Goal: Task Accomplishment & Management: Complete application form

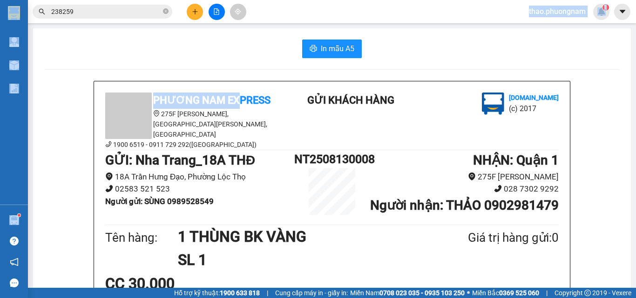
drag, startPoint x: 249, startPoint y: 56, endPoint x: 241, endPoint y: 78, distance: 23.0
click at [241, 78] on section "Kết quả tìm kiếm ( 22 ) Bộ lọc Mã ĐH Trạng thái Món hàng Tổng cước Chưa cước Nh…" at bounding box center [318, 149] width 636 height 298
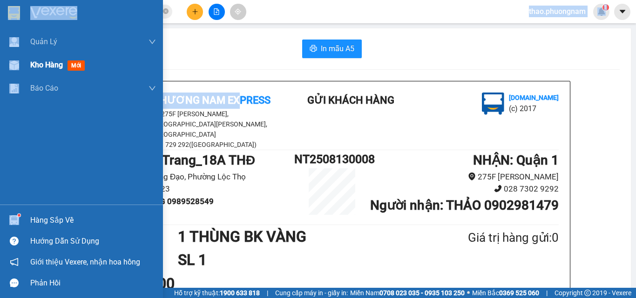
click at [36, 67] on span "Kho hàng" at bounding box center [46, 64] width 33 height 9
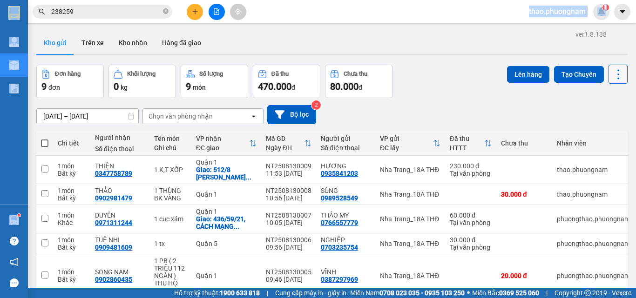
click at [612, 78] on icon at bounding box center [617, 74] width 13 height 13
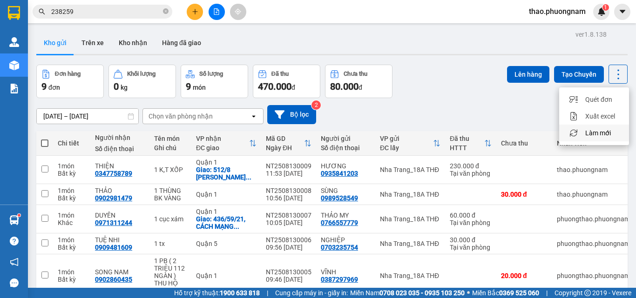
click at [601, 133] on span "Làm mới" at bounding box center [598, 132] width 26 height 9
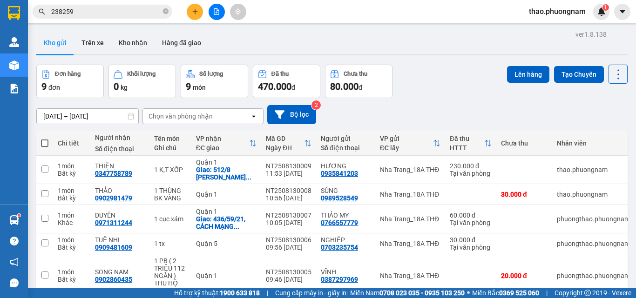
click at [63, 41] on button "Kho gửi" at bounding box center [55, 43] width 38 height 22
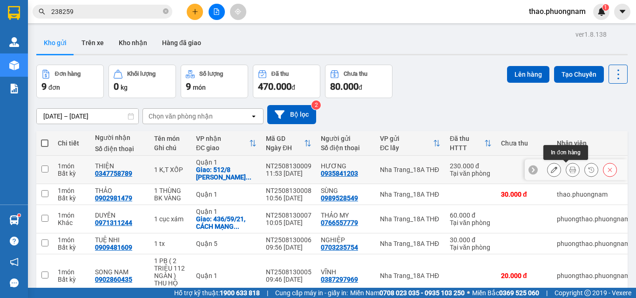
click at [569, 167] on icon at bounding box center [572, 170] width 7 height 7
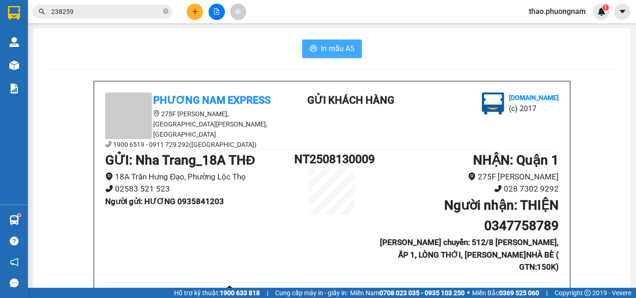
click at [310, 45] on icon "printer" at bounding box center [312, 48] width 7 height 7
click at [159, 40] on div "In mẫu A5" at bounding box center [331, 49] width 575 height 19
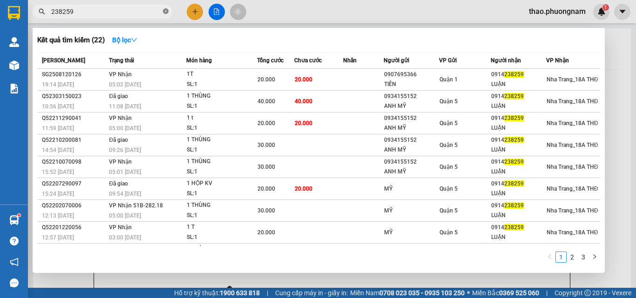
click at [163, 12] on icon "close-circle" at bounding box center [166, 11] width 6 height 6
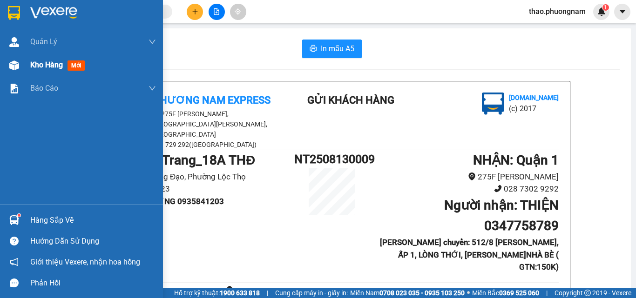
click at [41, 66] on span "Kho hàng" at bounding box center [46, 64] width 33 height 9
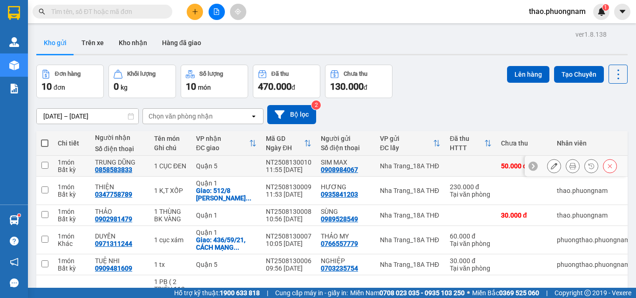
click at [566, 166] on button at bounding box center [572, 166] width 13 height 16
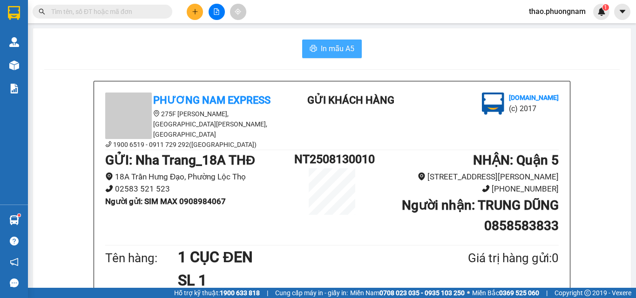
click at [335, 51] on span "In mẫu A5" at bounding box center [337, 49] width 33 height 12
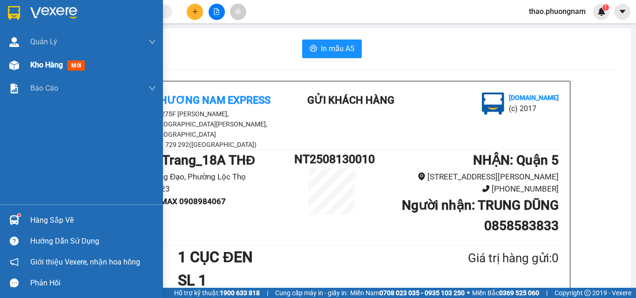
click at [33, 64] on span "Kho hàng" at bounding box center [46, 64] width 33 height 9
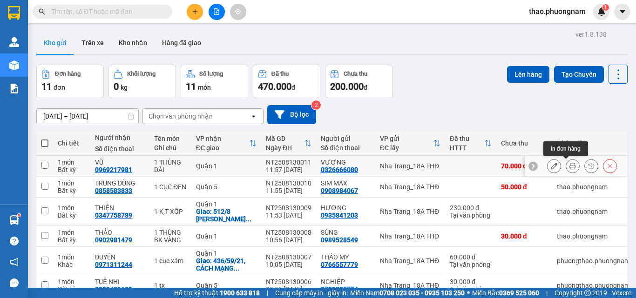
click at [569, 170] on button at bounding box center [572, 166] width 13 height 16
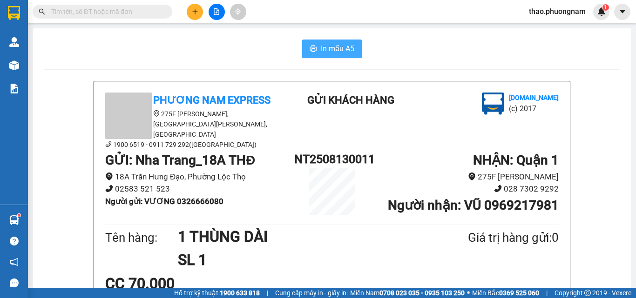
click at [335, 46] on span "In mẫu A5" at bounding box center [337, 49] width 33 height 12
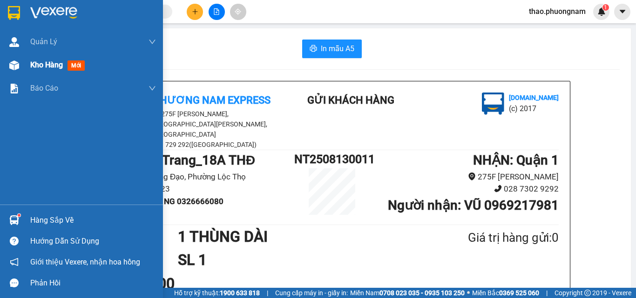
click at [34, 68] on span "Kho hàng" at bounding box center [46, 64] width 33 height 9
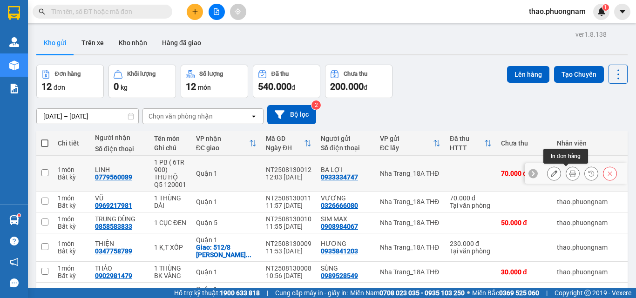
click at [569, 171] on icon at bounding box center [572, 173] width 7 height 7
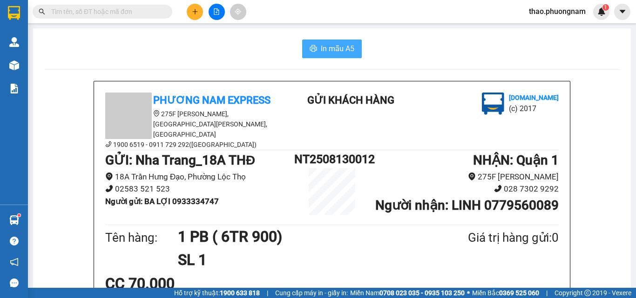
click at [341, 53] on span "In mẫu A5" at bounding box center [337, 49] width 33 height 12
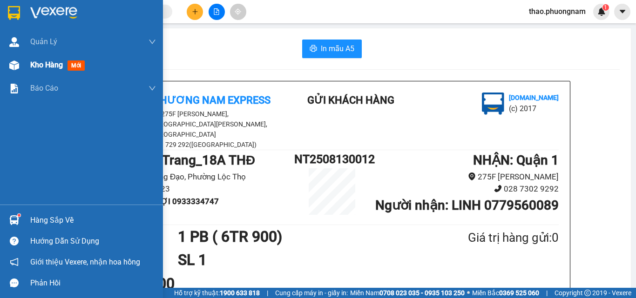
click at [37, 68] on span "Kho hàng" at bounding box center [46, 64] width 33 height 9
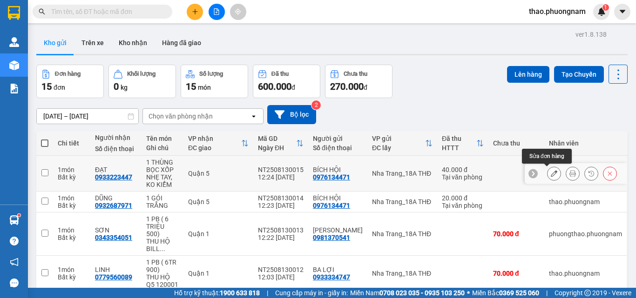
click at [550, 176] on icon at bounding box center [553, 173] width 7 height 7
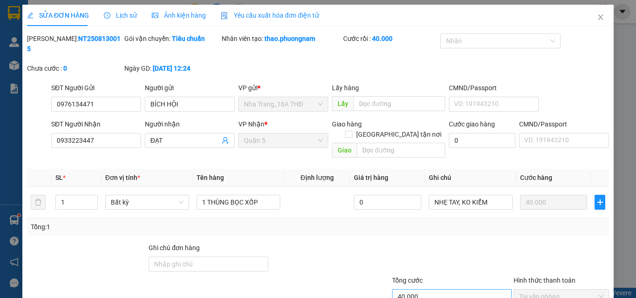
type input "0976134471"
type input "BÍCH HỘI"
type input "0933223447"
type input "ĐẠT"
type input "40.000"
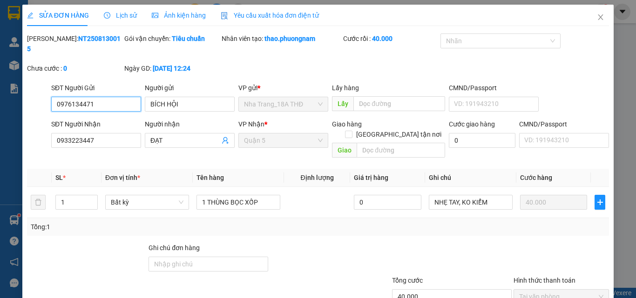
scroll to position [47, 0]
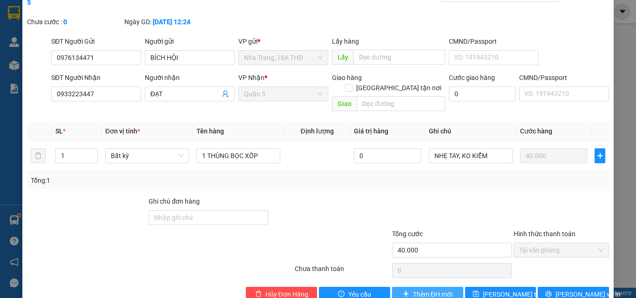
click at [421, 289] on span "Thêm ĐH mới" at bounding box center [433, 294] width 40 height 10
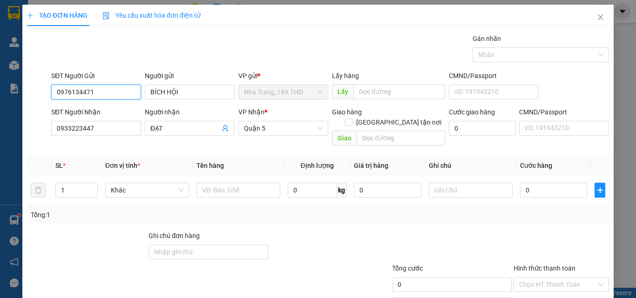
scroll to position [46, 0]
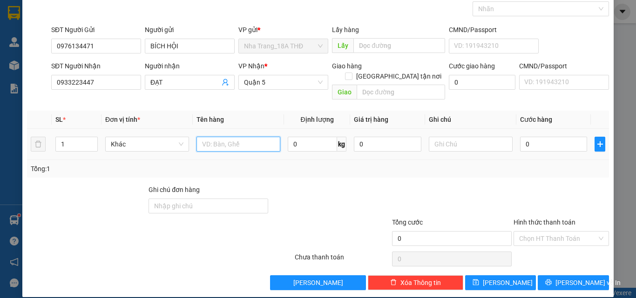
click at [232, 137] on input "text" at bounding box center [238, 144] width 84 height 15
type input "1 CỤC BỌC XỐP"
click at [431, 140] on input "text" at bounding box center [470, 144] width 84 height 15
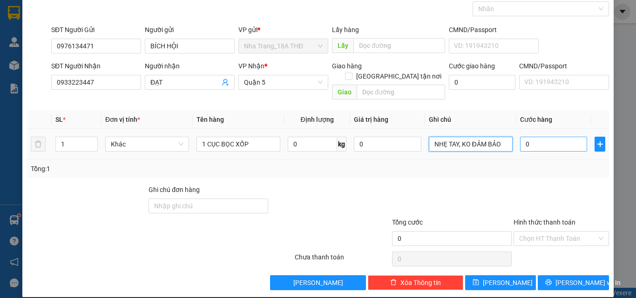
type input "NHẸ TAY, KO ĐẢM BẢO"
click at [562, 137] on input "0" at bounding box center [553, 144] width 67 height 15
type input "3"
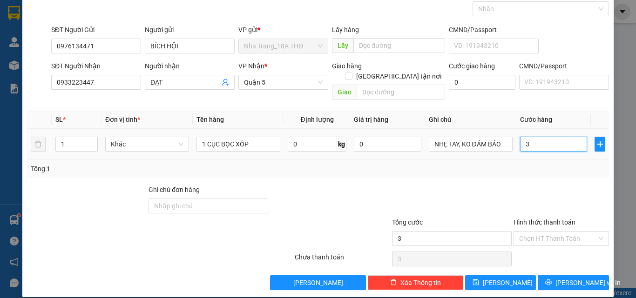
type input "30"
type input "30.000"
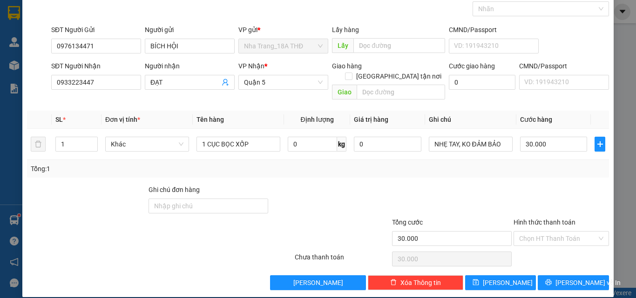
click at [570, 164] on div "Tổng: 1" at bounding box center [318, 169] width 574 height 10
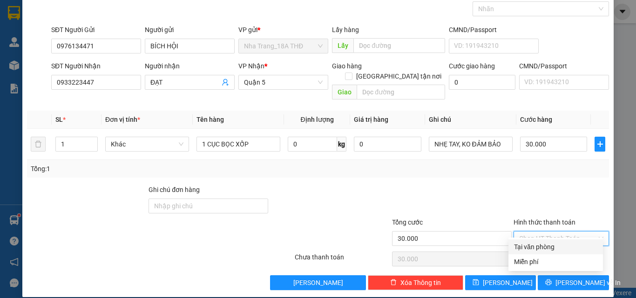
drag, startPoint x: 550, startPoint y: 227, endPoint x: 556, endPoint y: 228, distance: 5.4
click at [552, 232] on input "Hình thức thanh toán" at bounding box center [558, 239] width 78 height 14
click at [567, 248] on div "Tại văn phòng" at bounding box center [555, 247] width 83 height 10
type input "0"
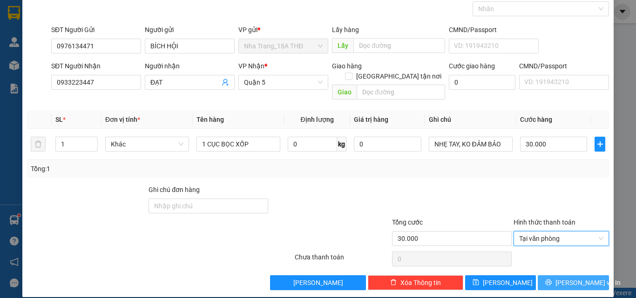
click at [579, 278] on span "Lưu và In" at bounding box center [587, 283] width 65 height 10
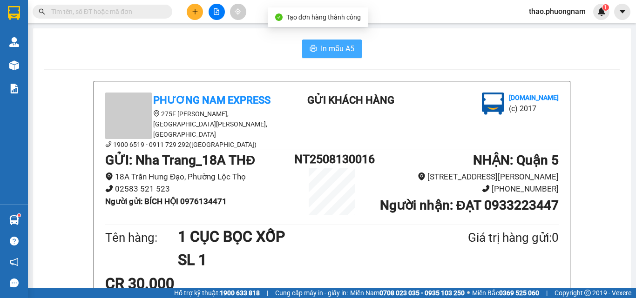
click at [321, 54] on span "In mẫu A5" at bounding box center [337, 49] width 33 height 12
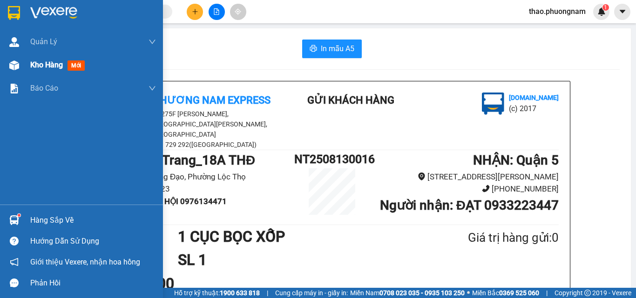
click at [39, 67] on span "Kho hàng" at bounding box center [46, 64] width 33 height 9
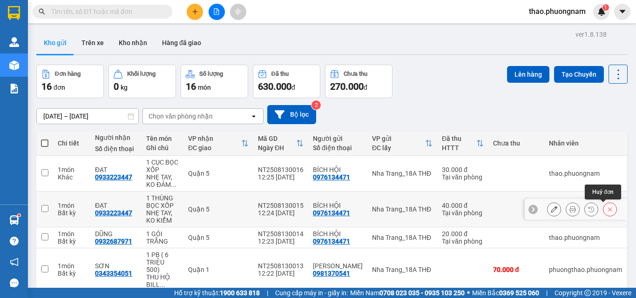
click at [603, 212] on button at bounding box center [609, 209] width 13 height 16
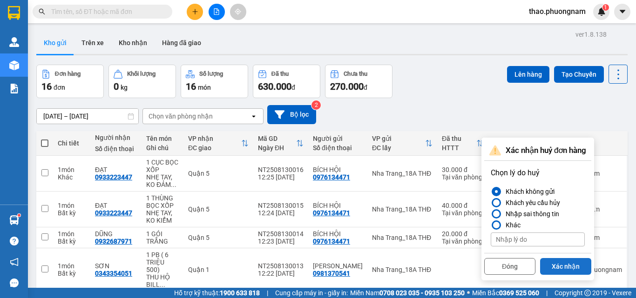
click at [563, 265] on button "Xác nhận" at bounding box center [565, 266] width 51 height 17
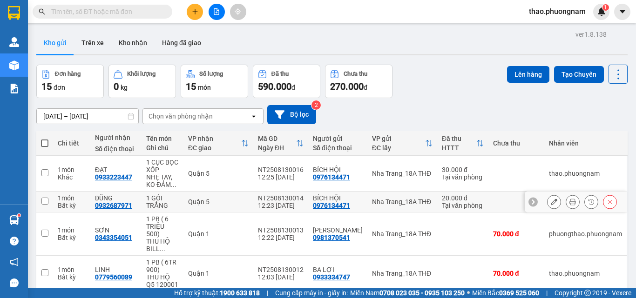
click at [569, 201] on icon at bounding box center [572, 202] width 7 height 7
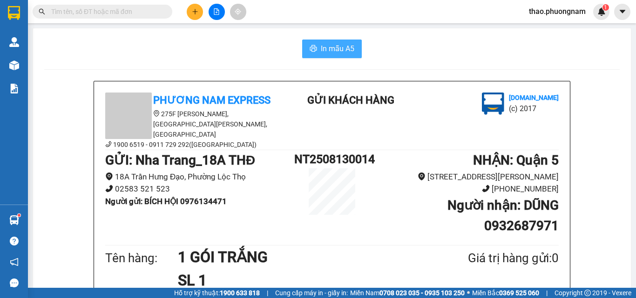
click at [321, 46] on span "In mẫu A5" at bounding box center [337, 49] width 33 height 12
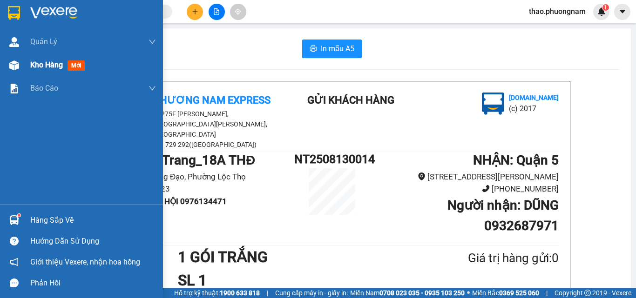
click at [32, 66] on span "Kho hàng" at bounding box center [46, 64] width 33 height 9
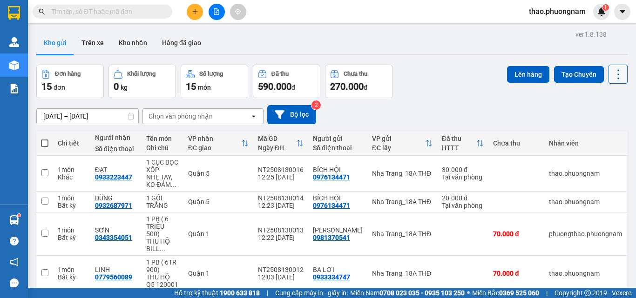
click at [613, 77] on icon at bounding box center [617, 74] width 13 height 13
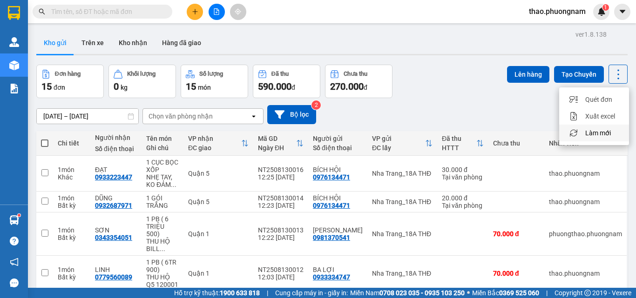
click at [598, 132] on span "Làm mới" at bounding box center [598, 132] width 26 height 9
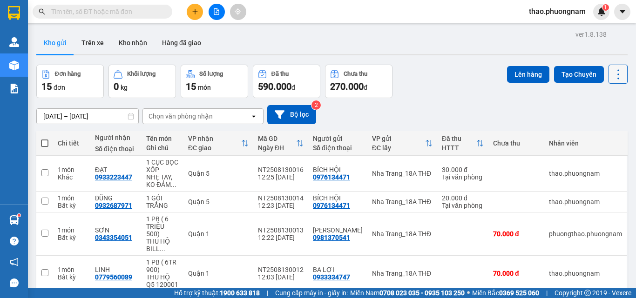
click at [611, 76] on icon at bounding box center [617, 74] width 13 height 13
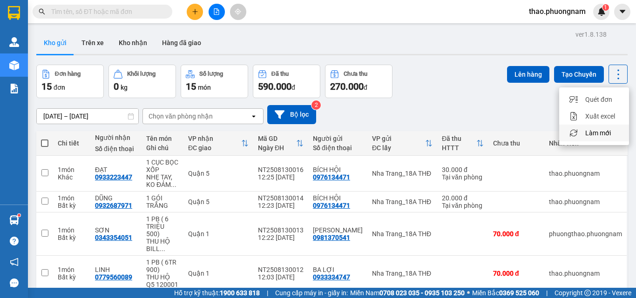
drag, startPoint x: 603, startPoint y: 129, endPoint x: 588, endPoint y: 134, distance: 16.5
click at [603, 129] on span "Làm mới" at bounding box center [598, 132] width 26 height 9
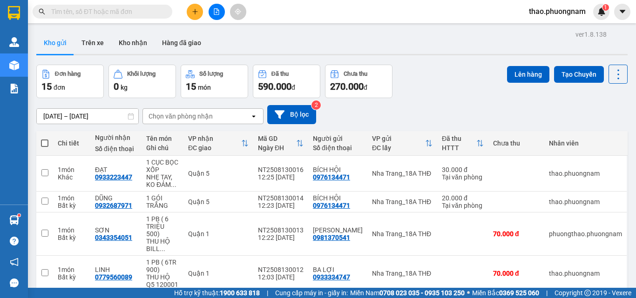
click at [438, 92] on div "Đơn hàng 15 đơn Khối lượng 0 kg Số lượng 15 món Đã thu 590.000 đ Chưa thu 270.0…" at bounding box center [331, 81] width 591 height 33
click at [116, 13] on input "text" at bounding box center [106, 12] width 110 height 10
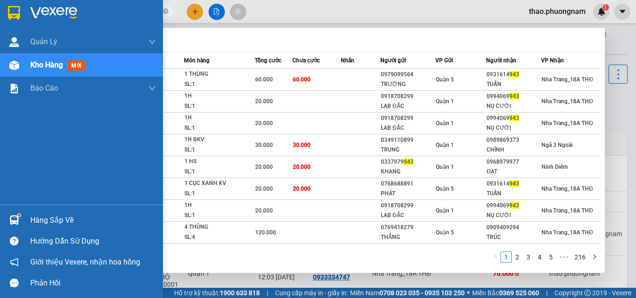
type input "943"
click at [30, 68] on span "Kho hàng" at bounding box center [46, 64] width 33 height 9
click at [60, 64] on span "Kho hàng" at bounding box center [46, 64] width 33 height 9
click at [45, 54] on div "Kho hàng mới" at bounding box center [93, 65] width 126 height 23
click at [28, 66] on div "Kho hàng mới" at bounding box center [81, 65] width 163 height 23
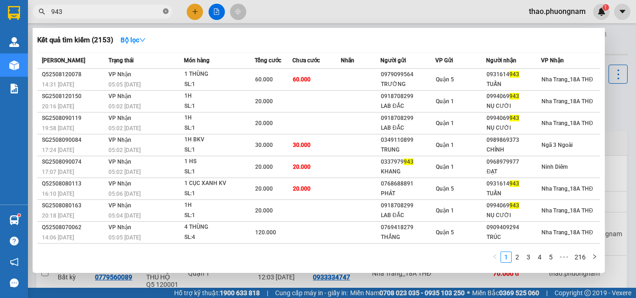
click at [165, 15] on span at bounding box center [166, 11] width 6 height 9
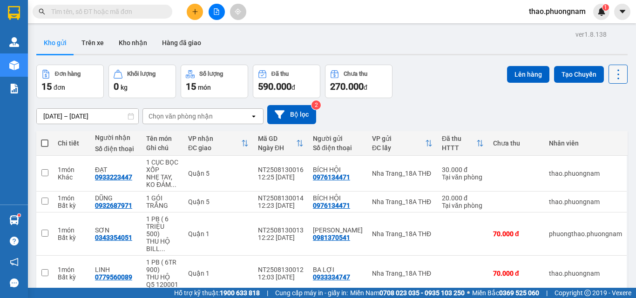
click at [611, 80] on icon at bounding box center [617, 74] width 13 height 13
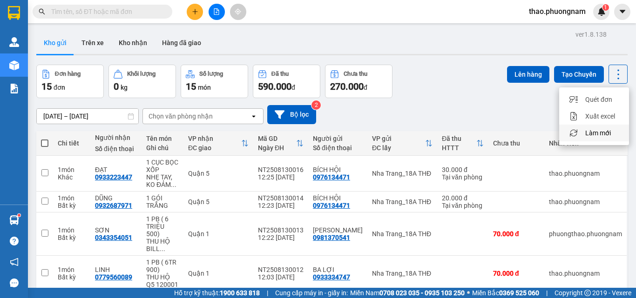
click at [611, 131] on div "Làm mới" at bounding box center [593, 132] width 55 height 9
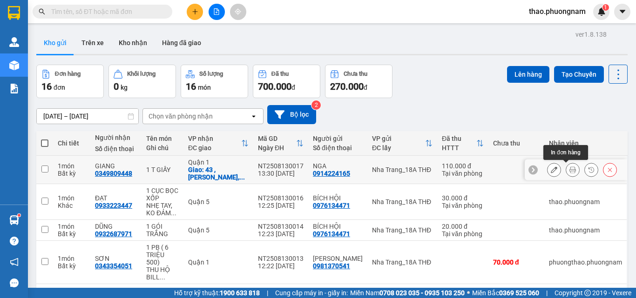
click at [569, 167] on icon at bounding box center [572, 170] width 7 height 7
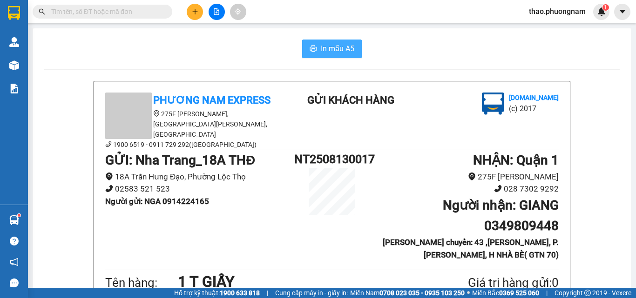
click at [340, 53] on span "In mẫu A5" at bounding box center [337, 49] width 33 height 12
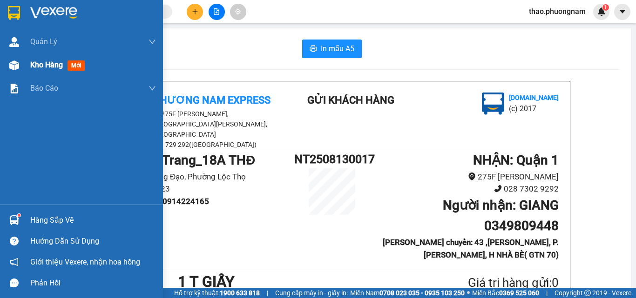
click at [20, 65] on div at bounding box center [14, 65] width 16 height 16
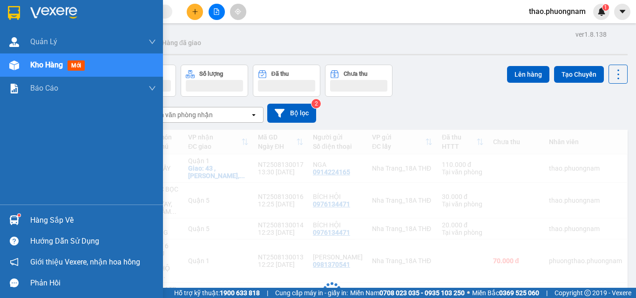
click at [33, 68] on span "Kho hàng" at bounding box center [46, 64] width 33 height 9
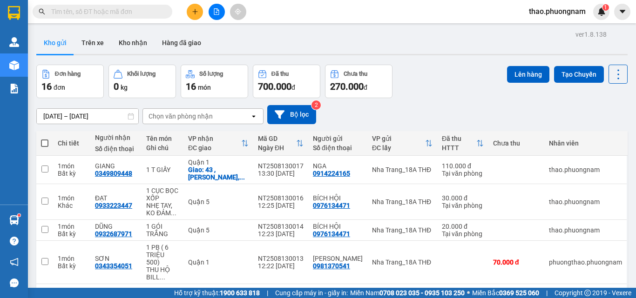
drag, startPoint x: 611, startPoint y: 77, endPoint x: 600, endPoint y: 85, distance: 13.3
click at [611, 77] on icon at bounding box center [617, 74] width 13 height 13
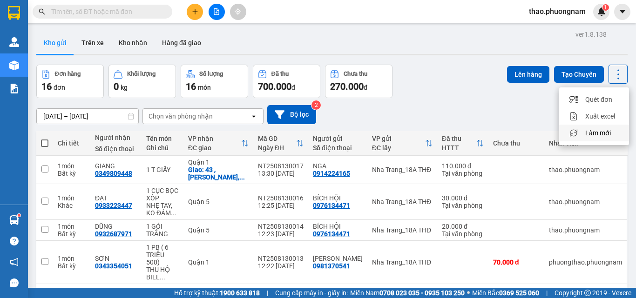
click at [599, 132] on span "Làm mới" at bounding box center [598, 132] width 26 height 9
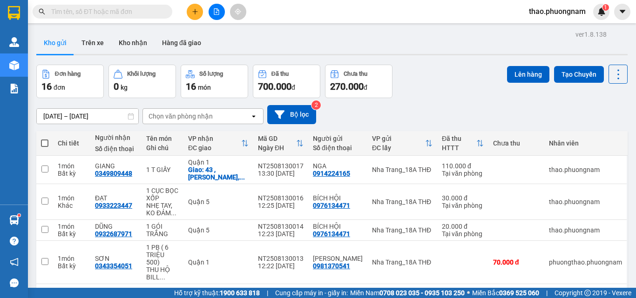
click at [149, 11] on input "text" at bounding box center [106, 12] width 110 height 10
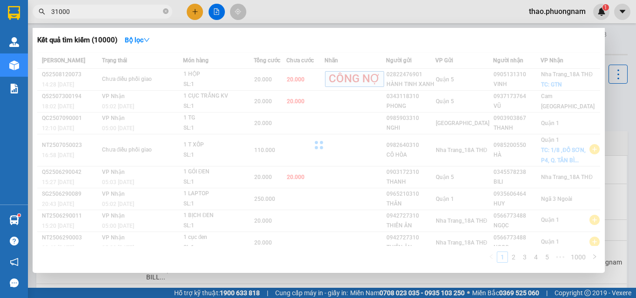
type input "310004"
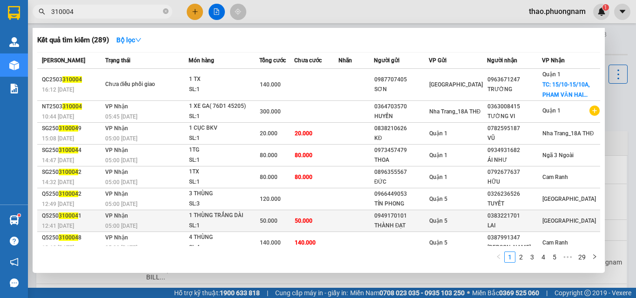
scroll to position [52, 0]
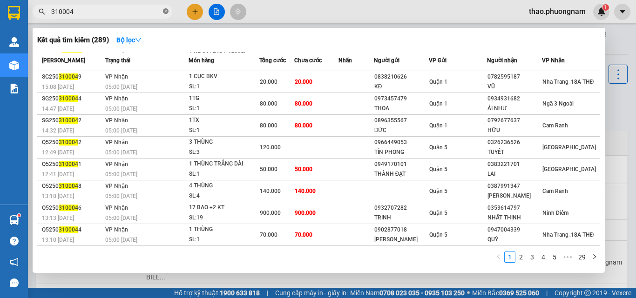
click at [166, 11] on icon "close-circle" at bounding box center [166, 11] width 6 height 6
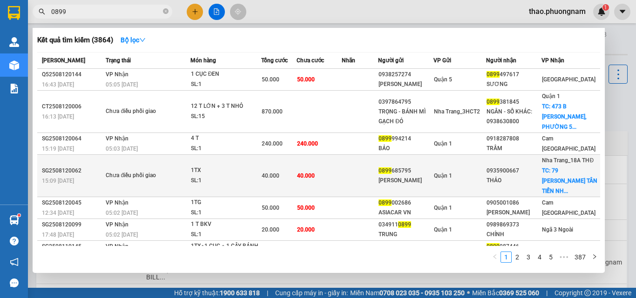
scroll to position [113, 0]
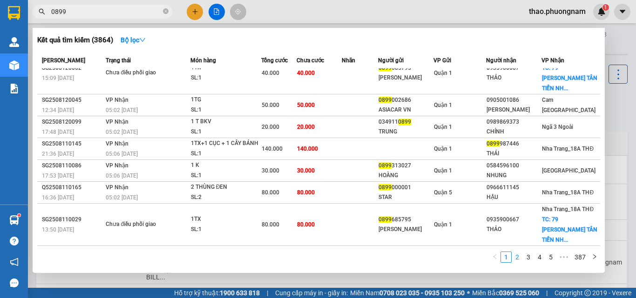
type input "0899"
click at [518, 257] on link "2" at bounding box center [517, 257] width 10 height 10
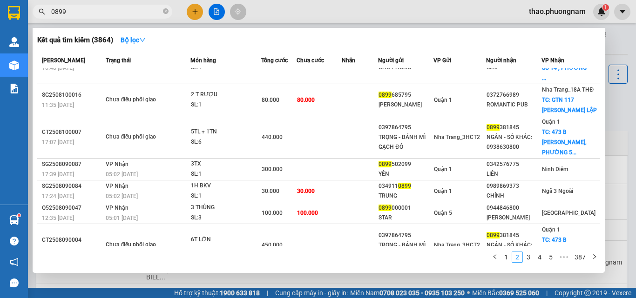
scroll to position [103, 0]
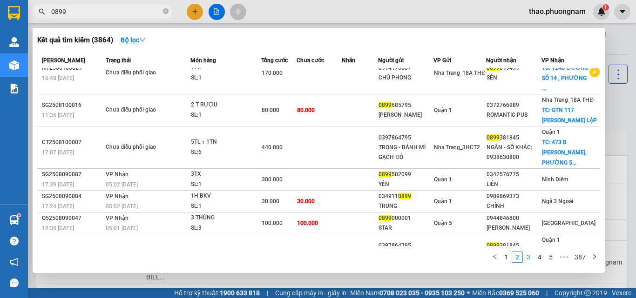
click at [528, 258] on link "3" at bounding box center [528, 257] width 10 height 10
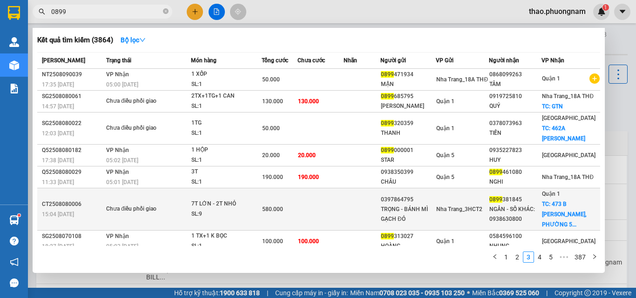
scroll to position [113, 0]
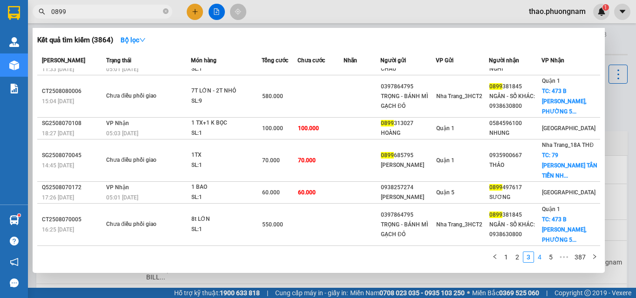
click at [538, 260] on link "4" at bounding box center [539, 257] width 10 height 10
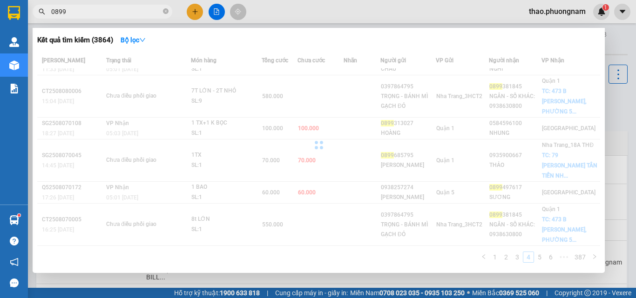
scroll to position [103, 0]
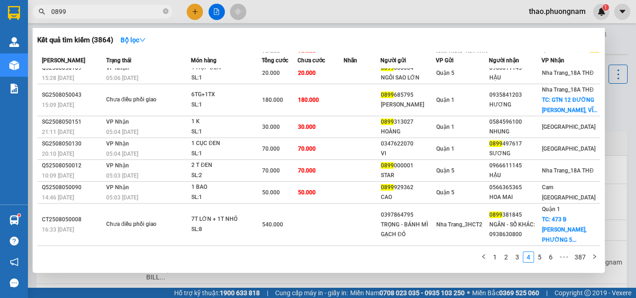
click at [539, 260] on link "5" at bounding box center [539, 257] width 10 height 10
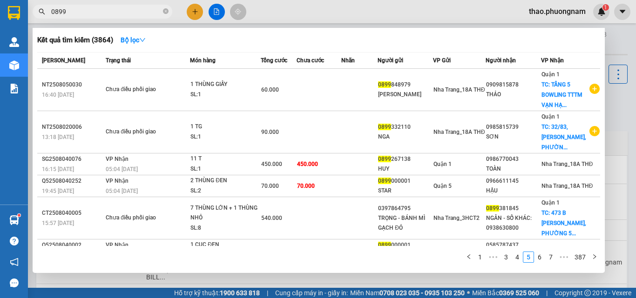
scroll to position [134, 0]
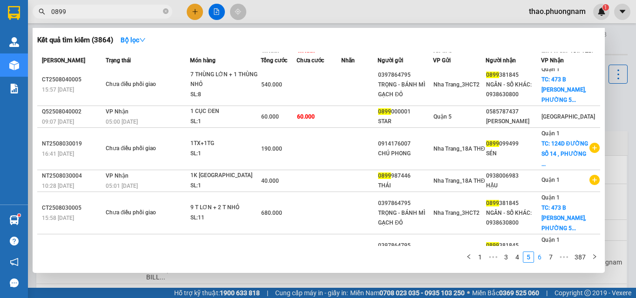
click at [538, 257] on link "6" at bounding box center [539, 257] width 10 height 10
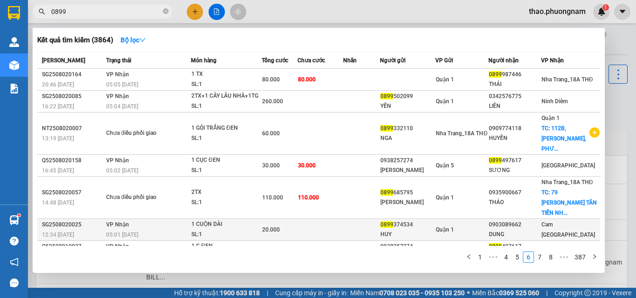
scroll to position [82, 0]
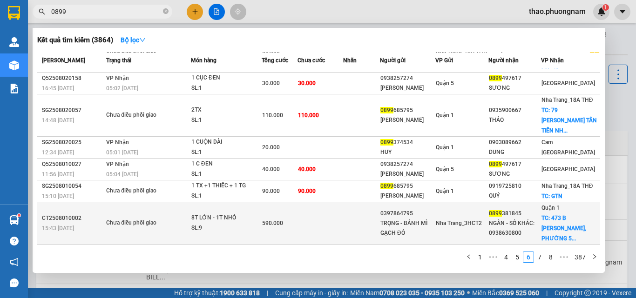
click at [510, 219] on div "NGÂN - SỐ KHÁC: 0938630800" at bounding box center [515, 229] width 52 height 20
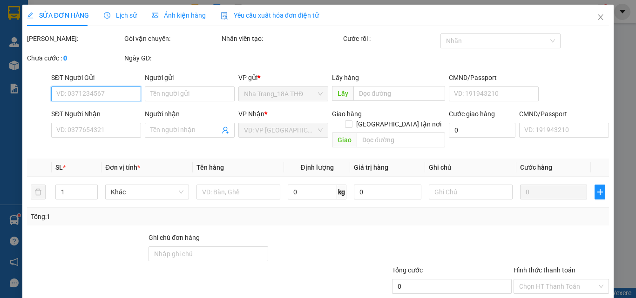
type input "0397864795"
type input "TRỌNG - BÁNH MÌ GẠCH ĐỎ"
type input "0899381845"
type input "NGÂN - SỐ KHÁC: 0938630800"
checkbox input "true"
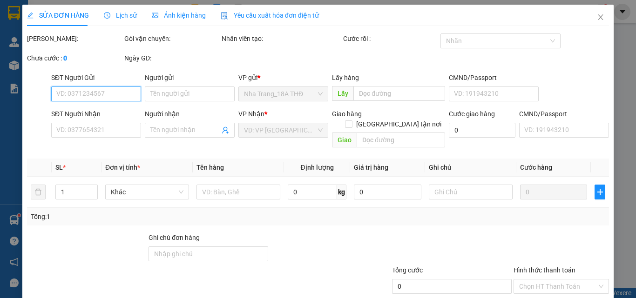
type input "473 B VÕ VĂN TẦN, PHƯỜNG 5, QUẬN 3 (150K GTN)"
type input "590.000"
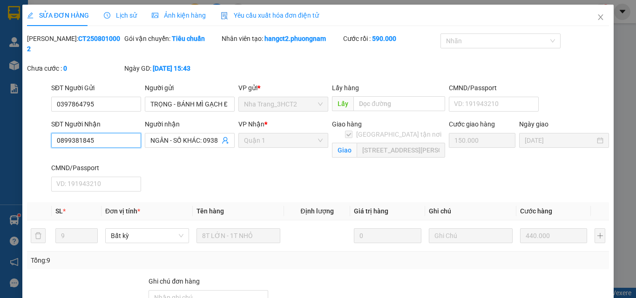
drag, startPoint x: 104, startPoint y: 126, endPoint x: 38, endPoint y: 119, distance: 66.4
click at [37, 120] on div "SĐT Người Nhận 0899381845 0899381845 Người nhận NGÂN - SỐ KHÁC: 0938630800 VP N…" at bounding box center [317, 157] width 583 height 76
click at [596, 20] on icon "close" at bounding box center [599, 16] width 7 height 7
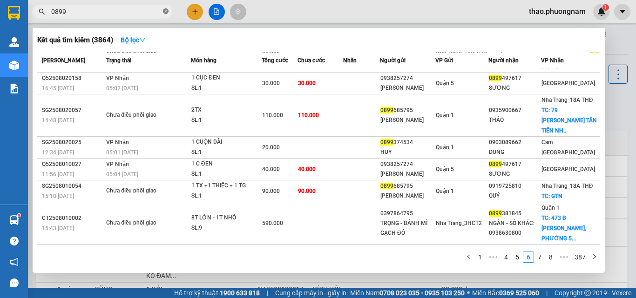
click at [167, 11] on icon "close-circle" at bounding box center [166, 11] width 6 height 6
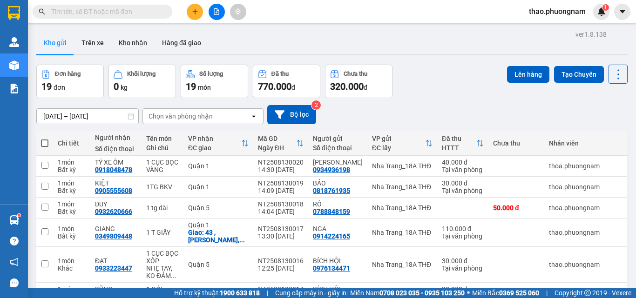
click at [123, 11] on input "text" at bounding box center [106, 12] width 110 height 10
paste input "0899381845"
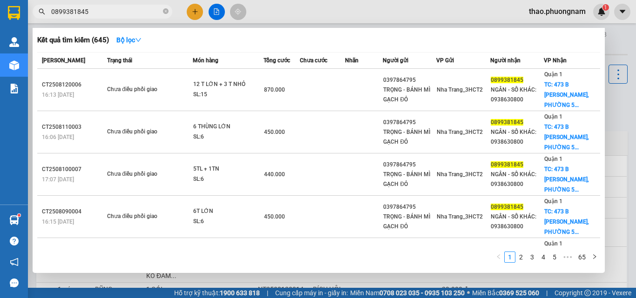
scroll to position [144, 0]
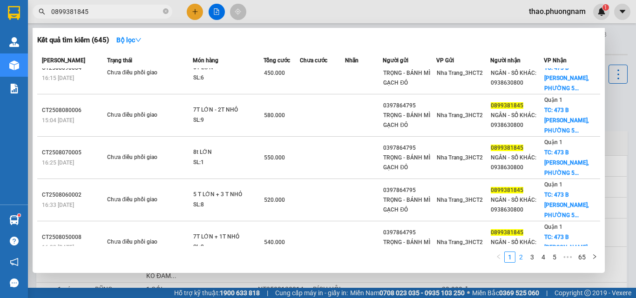
type input "0899381845"
click at [521, 256] on link "2" at bounding box center [521, 257] width 10 height 10
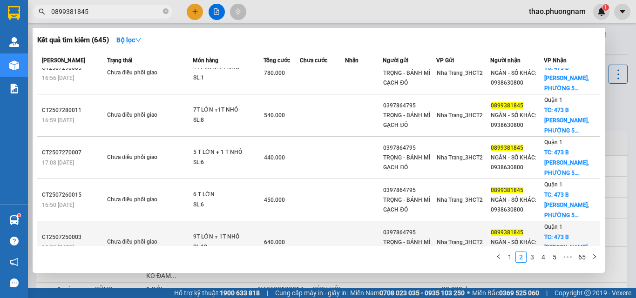
scroll to position [0, 0]
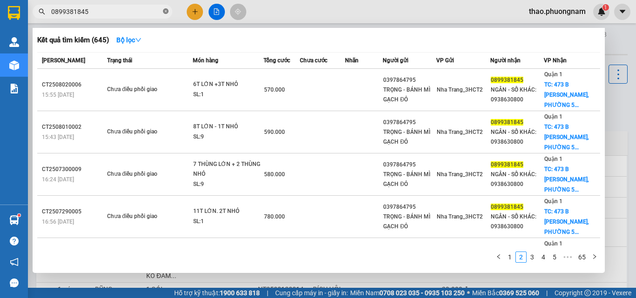
click at [166, 12] on icon "close-circle" at bounding box center [166, 11] width 6 height 6
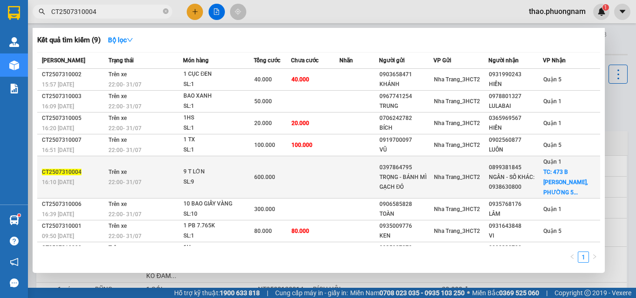
type input "CT2507310004"
click at [106, 187] on td "Trên xe 22:00 - 31/07" at bounding box center [144, 177] width 77 height 42
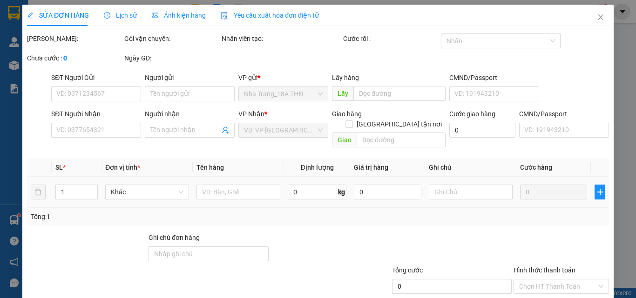
type input "0397864795"
type input "TRỌNG - BÁNH MÌ GẠCH ĐỎ"
type input "0899381845"
type input "NGÂN - SỐ KHÁC: 0938630800"
checkbox input "true"
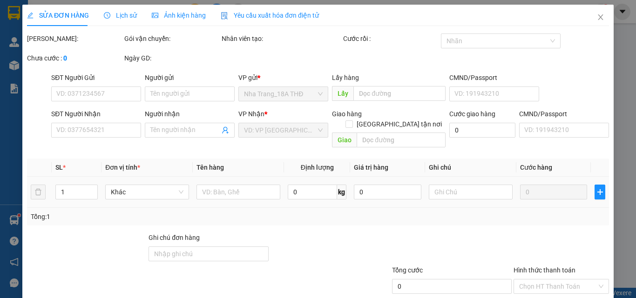
type input "473 B VÕ VĂN TẦN, PHƯỜNG 5, QUẬN 3 (150K GTN)"
type input "600.000"
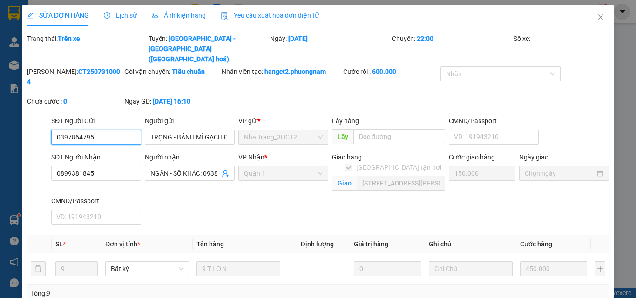
scroll to position [104, 0]
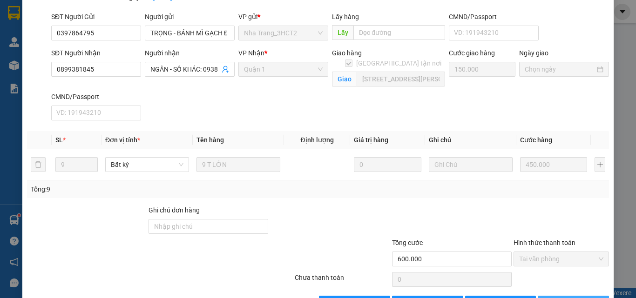
click at [551, 298] on icon "printer" at bounding box center [548, 303] width 6 height 6
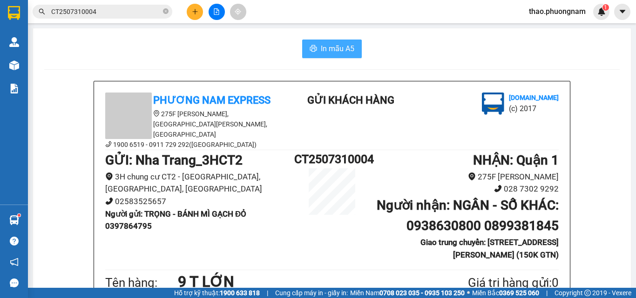
click at [338, 51] on span "In mẫu A5" at bounding box center [337, 49] width 33 height 12
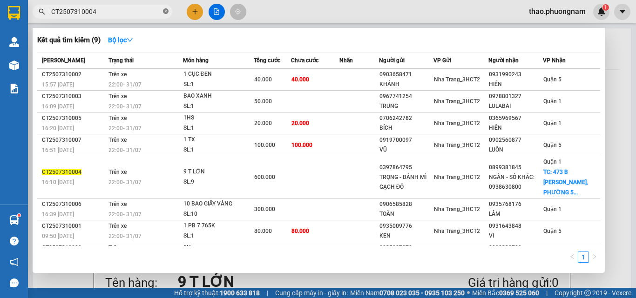
click at [165, 11] on icon "close-circle" at bounding box center [166, 11] width 6 height 6
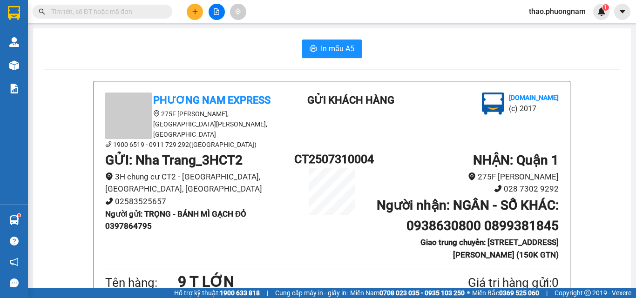
click at [206, 40] on div "In mẫu A5" at bounding box center [331, 49] width 575 height 19
click at [100, 6] on span at bounding box center [103, 12] width 140 height 14
drag, startPoint x: 100, startPoint y: 6, endPoint x: 124, endPoint y: 121, distance: 118.0
click at [117, 70] on section "Kết quả tìm kiếm ( 9 ) Bộ lọc Mã ĐH Trạng thái Món hàng Tổng cước Chưa cước Nhã…" at bounding box center [318, 149] width 636 height 298
click at [169, 12] on span at bounding box center [103, 12] width 140 height 14
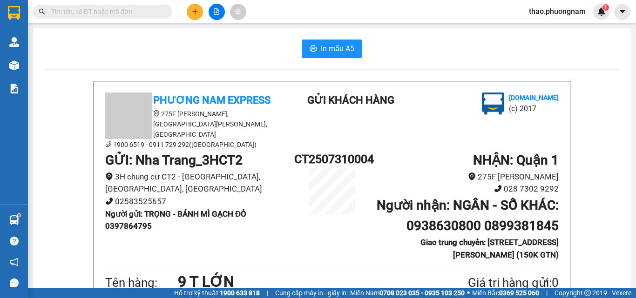
click at [392, 127] on div "Phương Nam Express 275F Phạm Ngũ Lão, Phường Phạm Ngũ Lão, Quận 1, TP Hồ Chí Mi…" at bounding box center [331, 293] width 475 height 424
click at [71, 10] on input "text" at bounding box center [106, 12] width 110 height 10
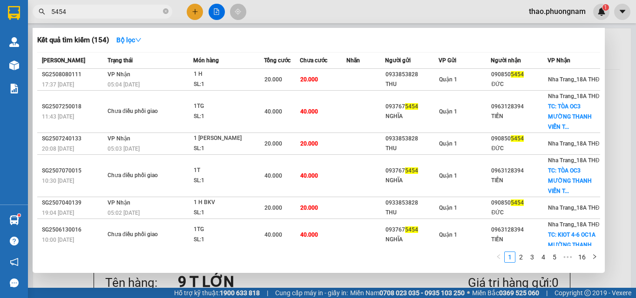
type input "5454"
click at [560, 12] on div at bounding box center [318, 149] width 636 height 298
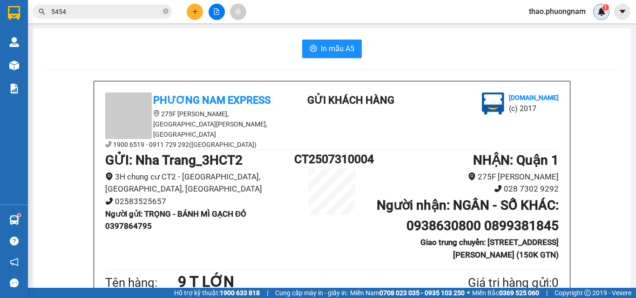
click at [599, 16] on div "1" at bounding box center [601, 12] width 16 height 16
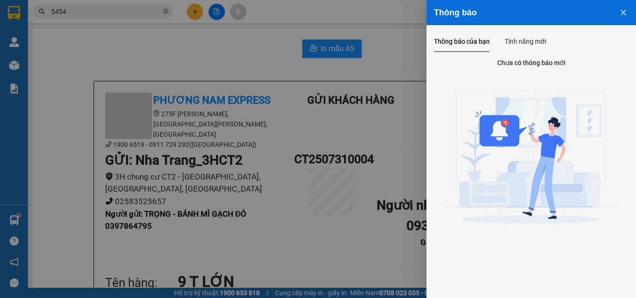
click at [622, 13] on icon "close" at bounding box center [622, 12] width 7 height 7
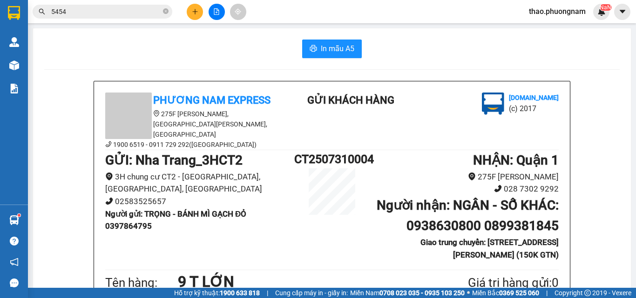
click at [572, 13] on span "thao.phuongnam" at bounding box center [557, 12] width 72 height 12
click at [546, 28] on span "Đăng xuất" at bounding box center [560, 29] width 53 height 10
